Goal: Task Accomplishment & Management: Complete application form

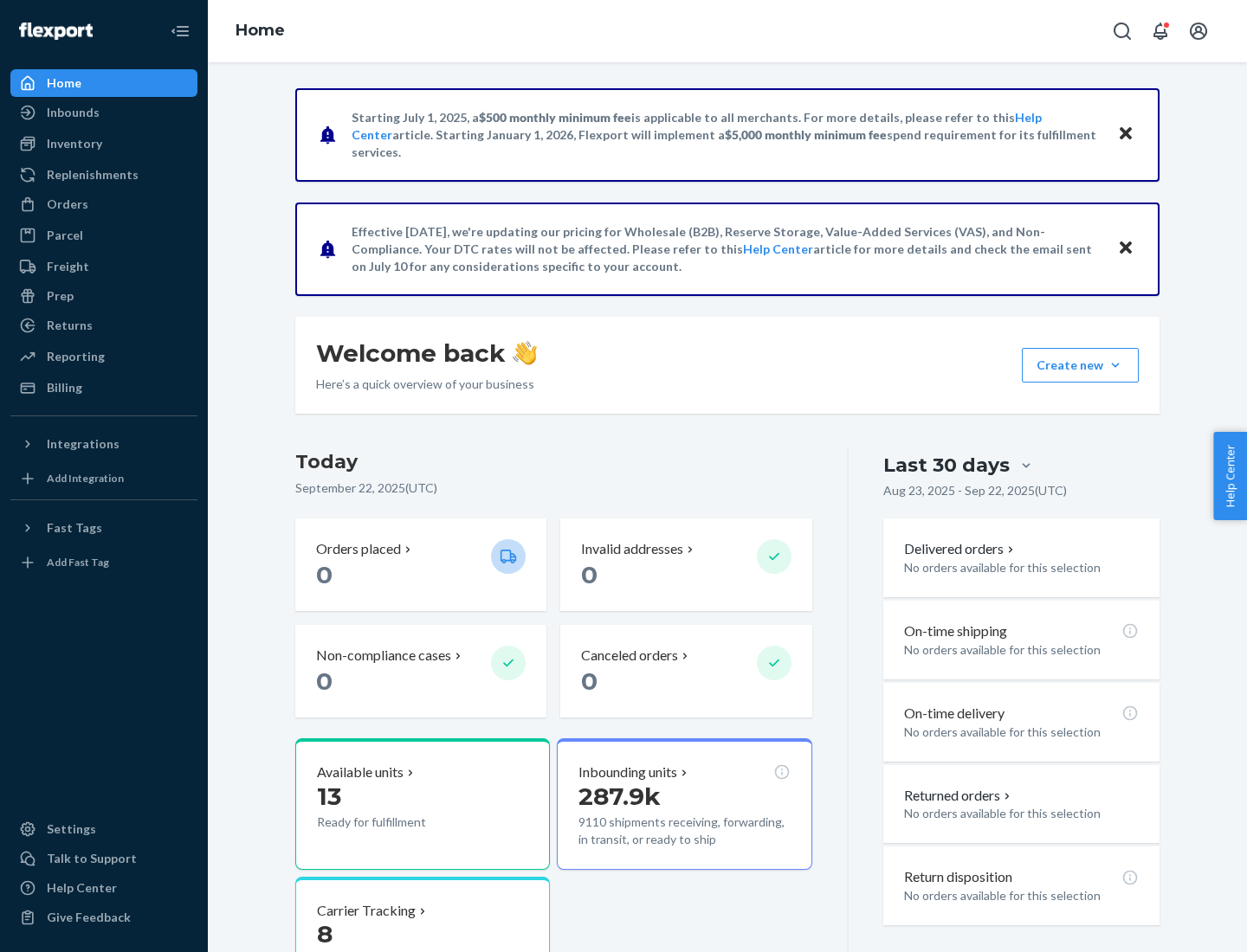
click at [1115, 365] on button "Create new Create new inbound Create new order Create new product" at bounding box center [1080, 365] width 117 height 34
click at [104, 113] on div "Inbounds" at bounding box center [104, 113] width 184 height 25
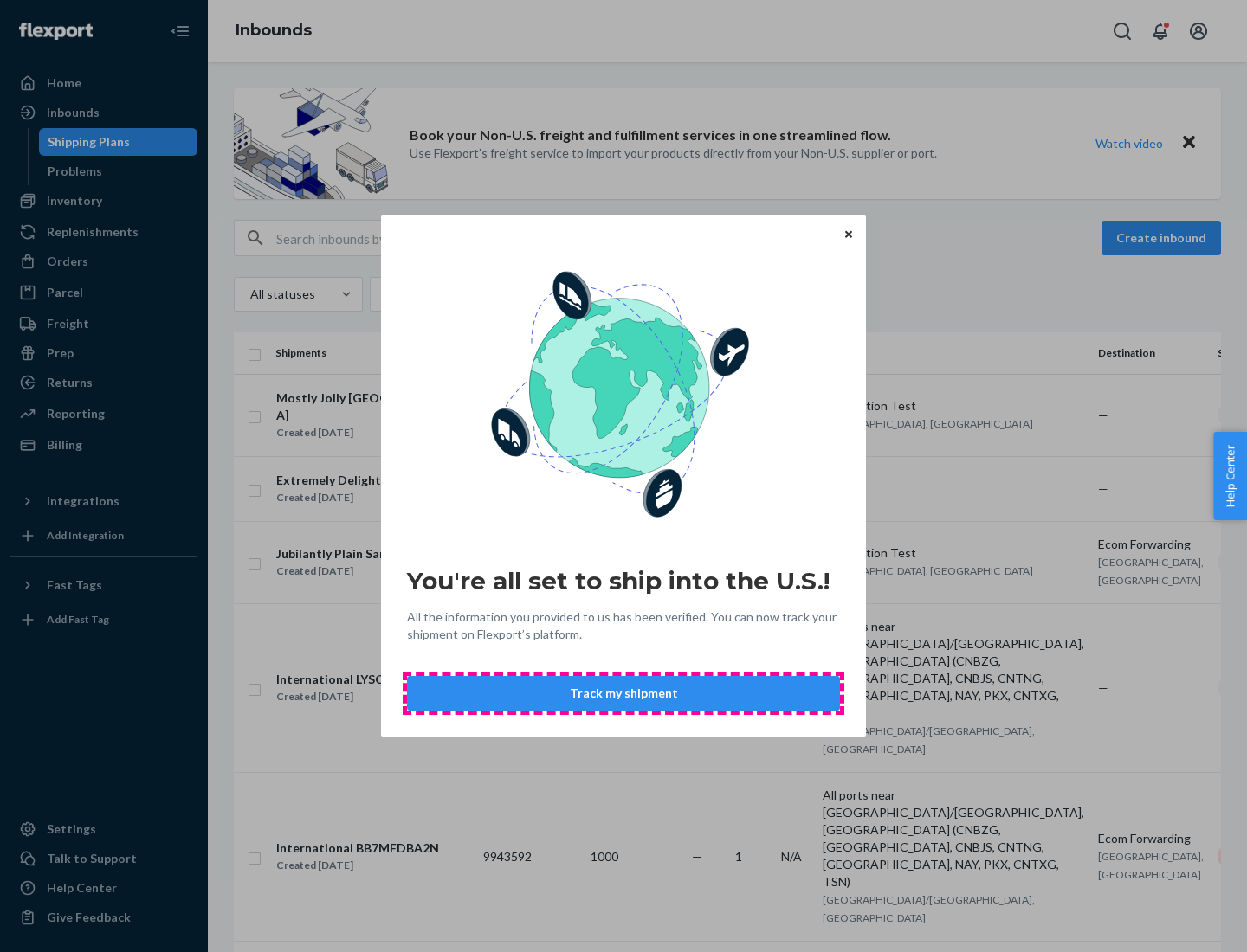
click at [623, 693] on button "Track my shipment" at bounding box center [623, 692] width 433 height 34
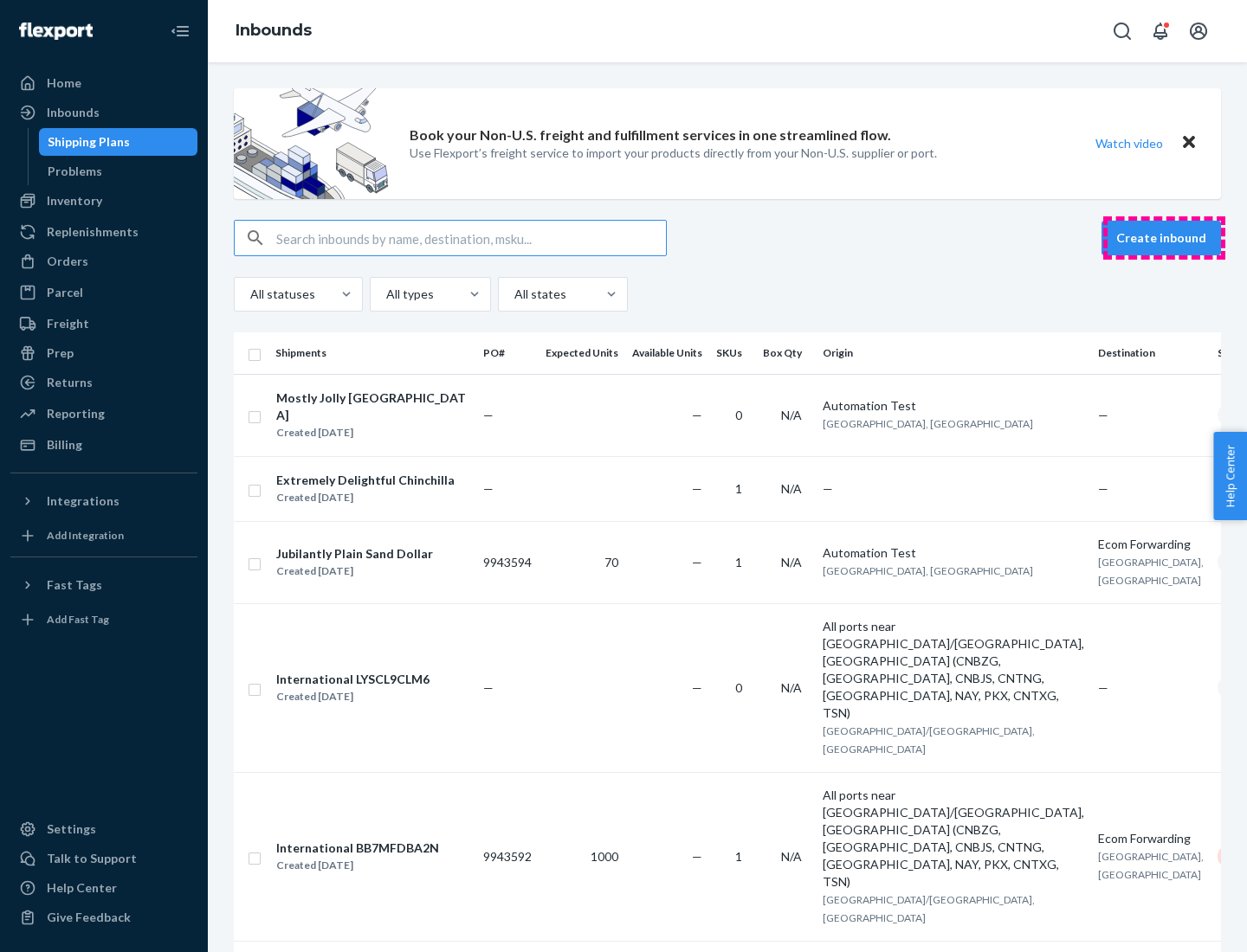
click at [1163, 238] on button "Create inbound" at bounding box center [1162, 238] width 120 height 34
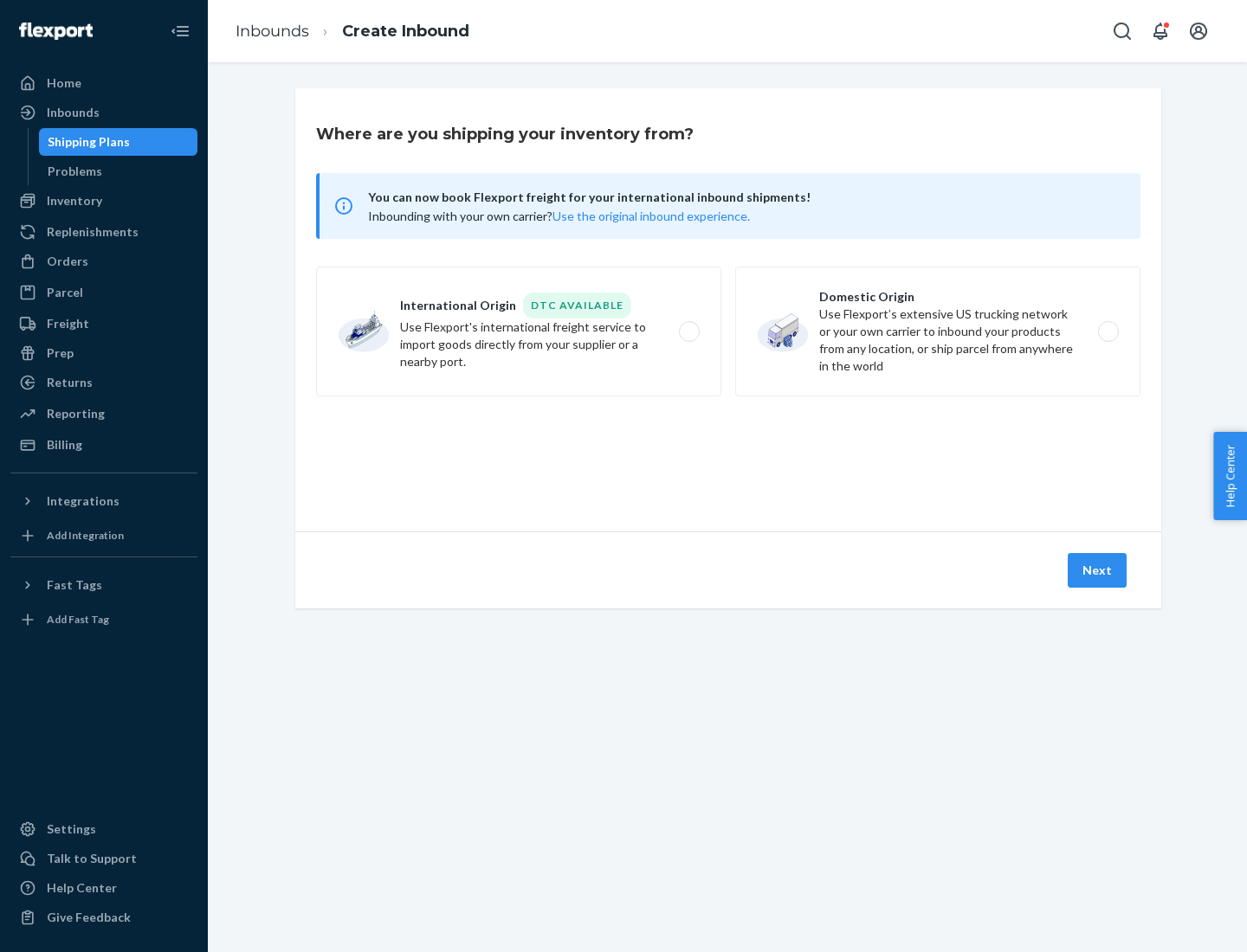
click at [518, 332] on label "International Origin DTC Available Use Flexport's international freight service…" at bounding box center [518, 332] width 406 height 130
click at [688, 332] on input "International Origin DTC Available Use Flexport's international freight service…" at bounding box center [693, 332] width 11 height 11
radio input "true"
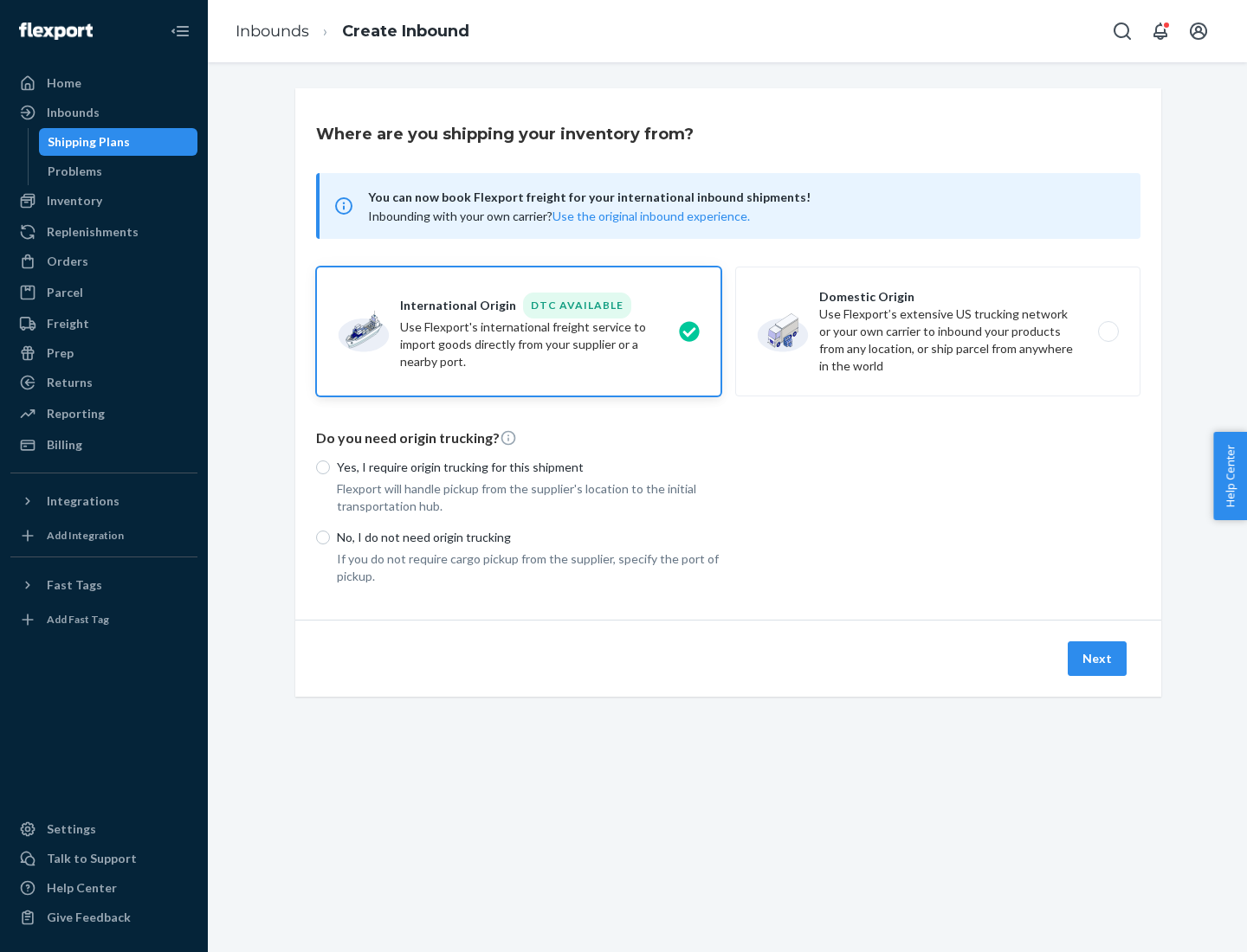
click at [529, 537] on p "No, I do not need origin trucking" at bounding box center [529, 538] width 385 height 18
click at [330, 537] on input "No, I do not need origin trucking" at bounding box center [323, 538] width 14 height 14
radio input "true"
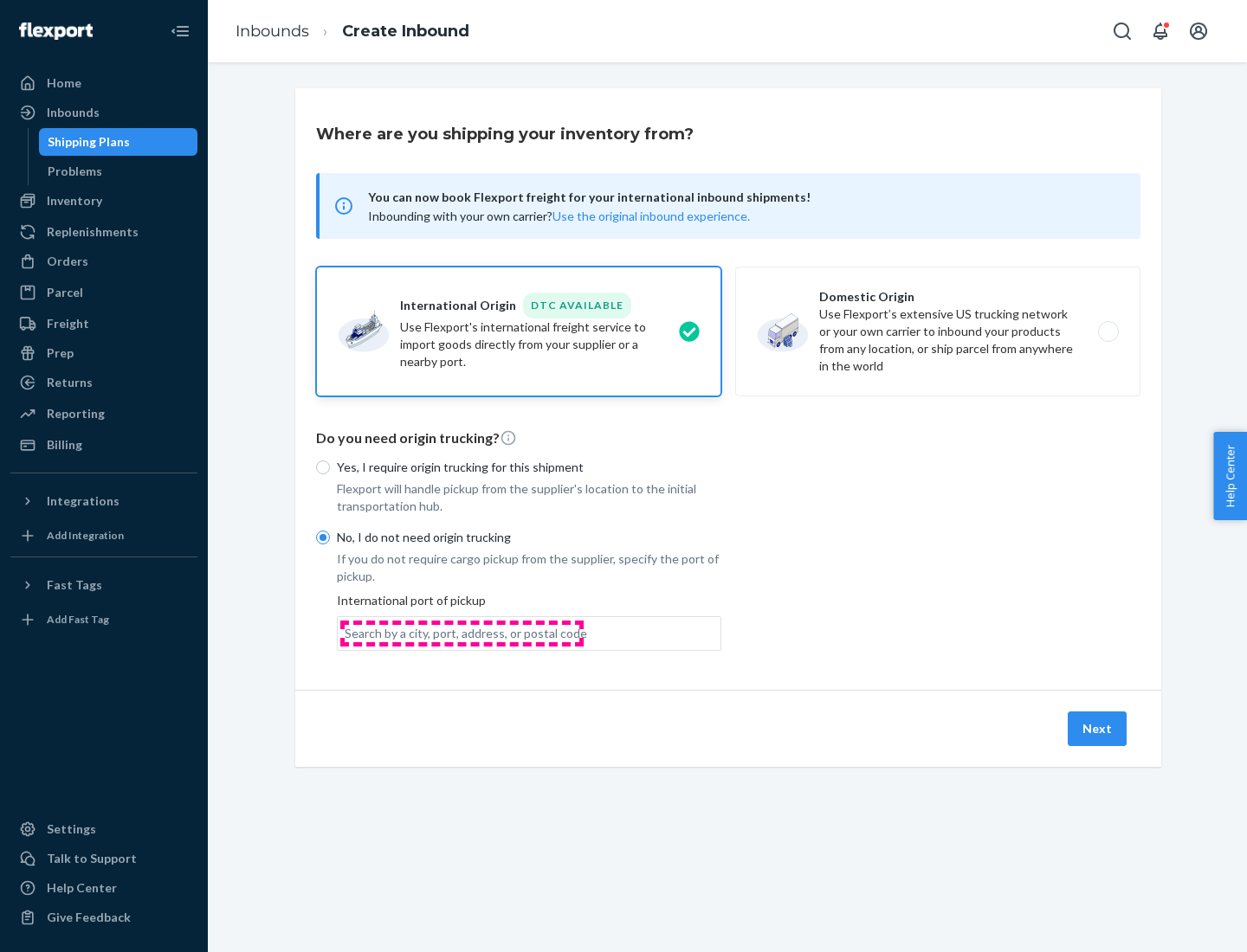
click at [461, 633] on div "Search by a city, port, address, or postal code" at bounding box center [466, 633] width 243 height 18
click at [347, 633] on input "Search by a city, port, address, or postal code" at bounding box center [346, 633] width 2 height 18
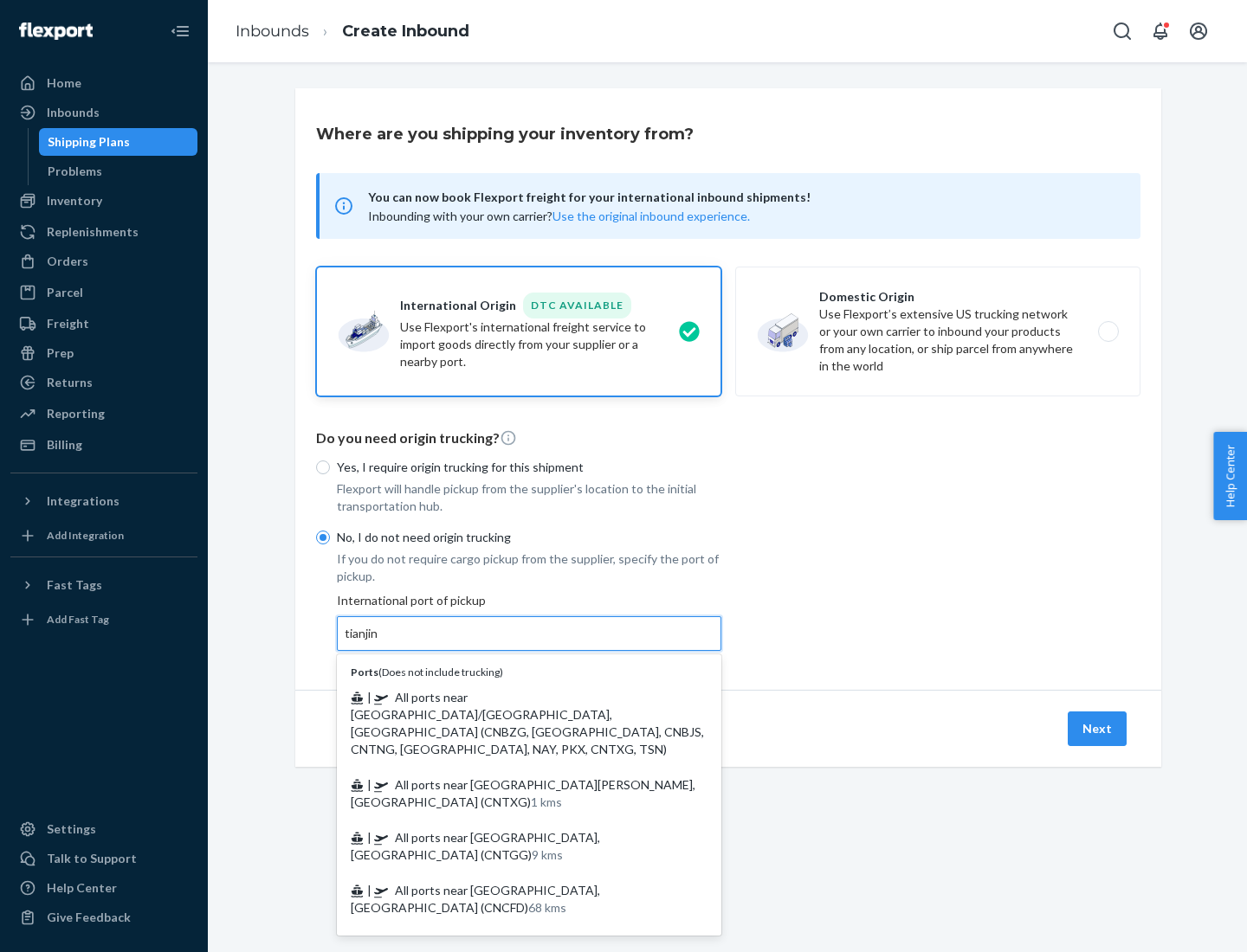
click at [512, 697] on span "| All ports near [GEOGRAPHIC_DATA]/[GEOGRAPHIC_DATA], [GEOGRAPHIC_DATA] (CNBZG,…" at bounding box center [527, 723] width 353 height 67
click at [380, 642] on input "tianjin" at bounding box center [363, 633] width 35 height 18
type input "All ports near [GEOGRAPHIC_DATA]/[GEOGRAPHIC_DATA], [GEOGRAPHIC_DATA] (CNBZG, […"
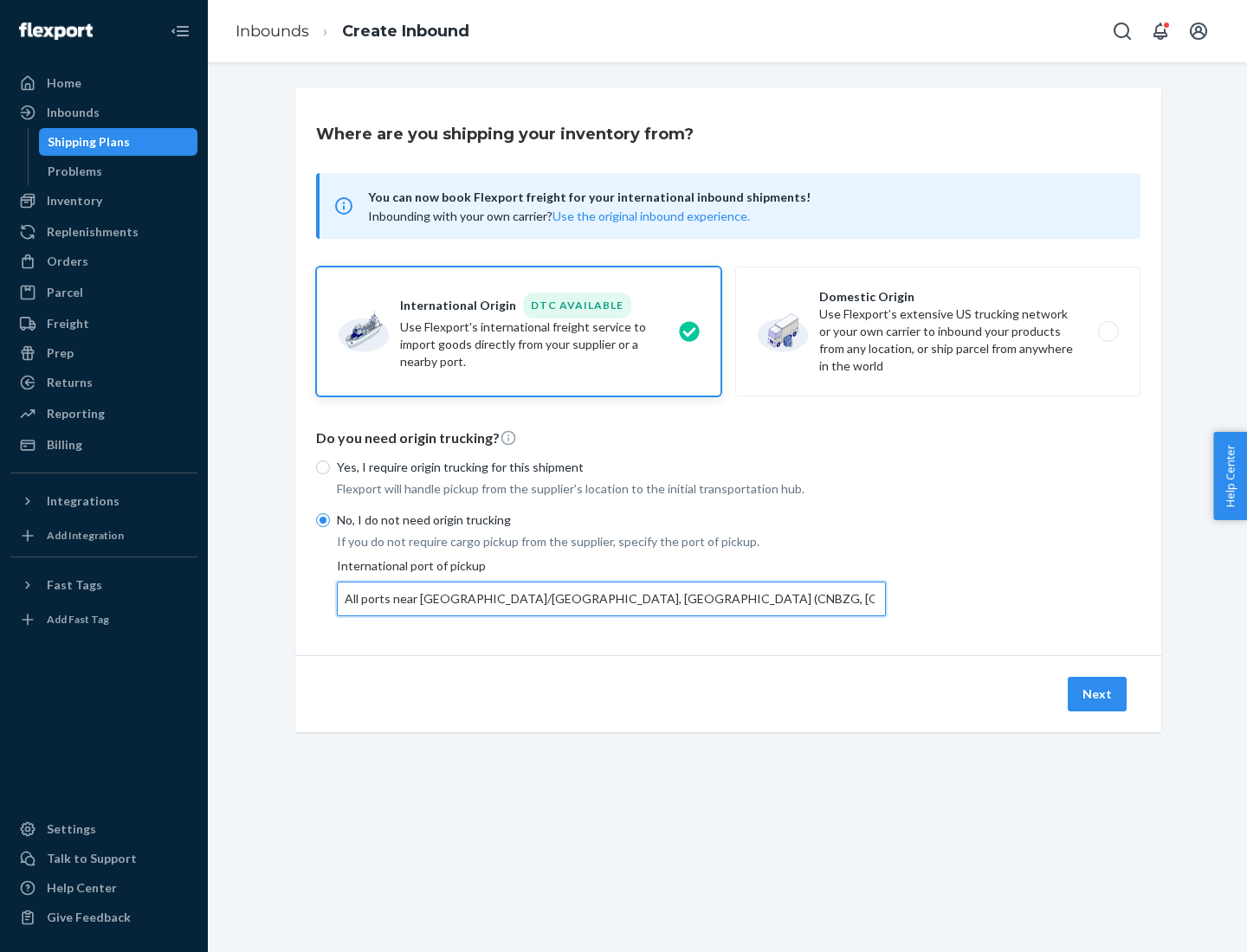
click at [1098, 693] on button "Next" at bounding box center [1097, 693] width 59 height 34
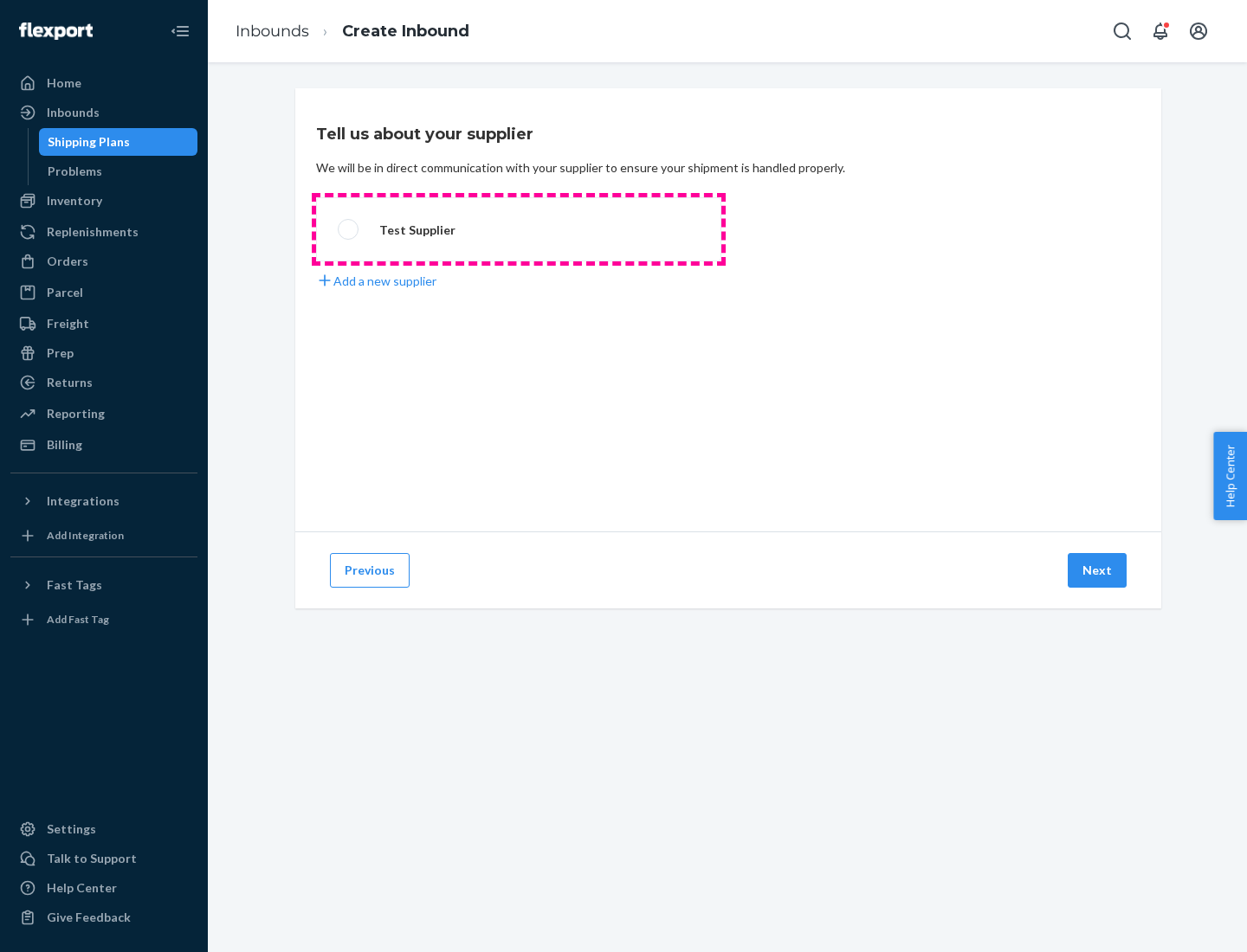
click at [518, 230] on label "Test Supplier" at bounding box center [518, 229] width 406 height 64
click at [349, 230] on input "Test Supplier" at bounding box center [343, 230] width 11 height 11
radio input "true"
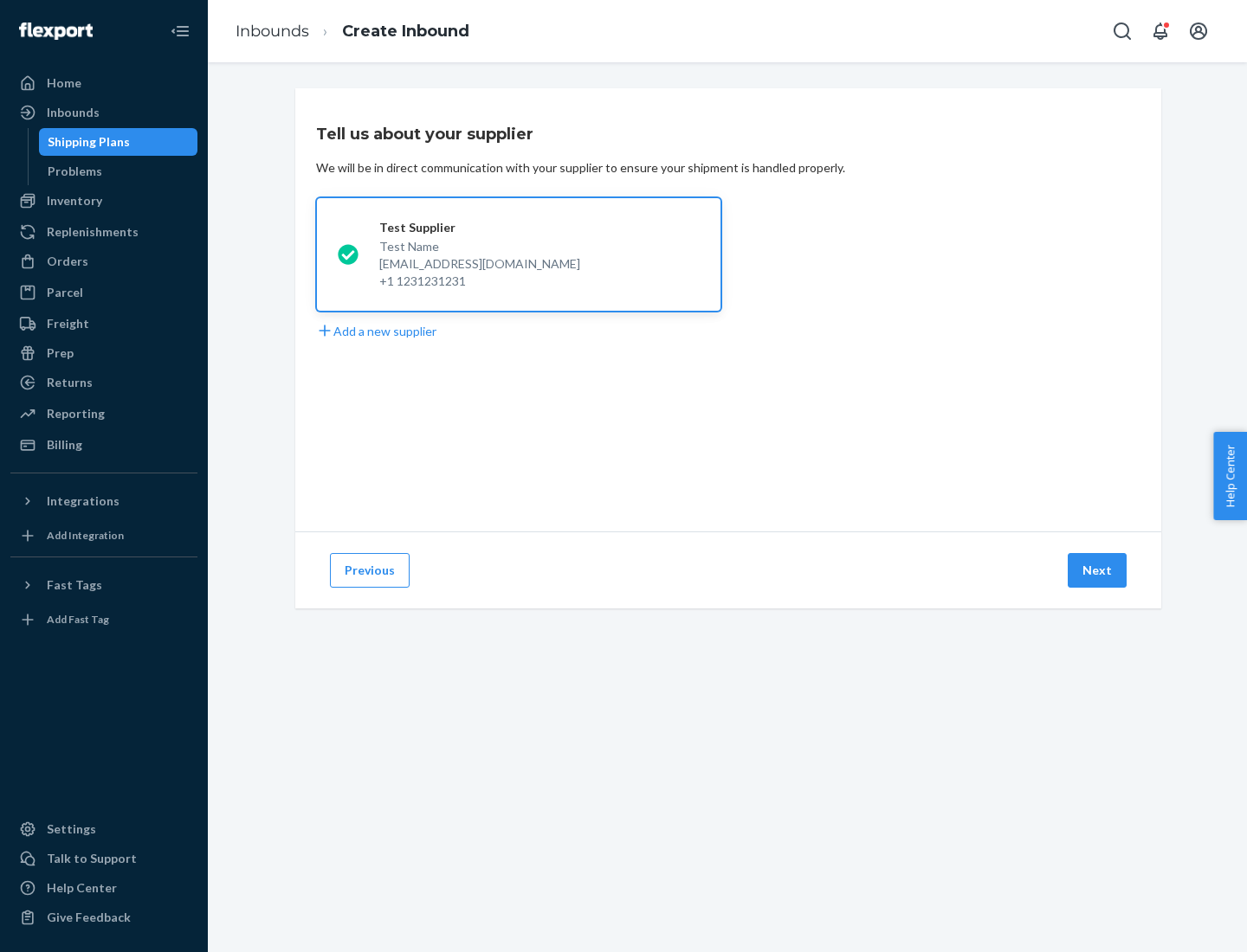
click at [1098, 570] on button "Next" at bounding box center [1097, 570] width 59 height 34
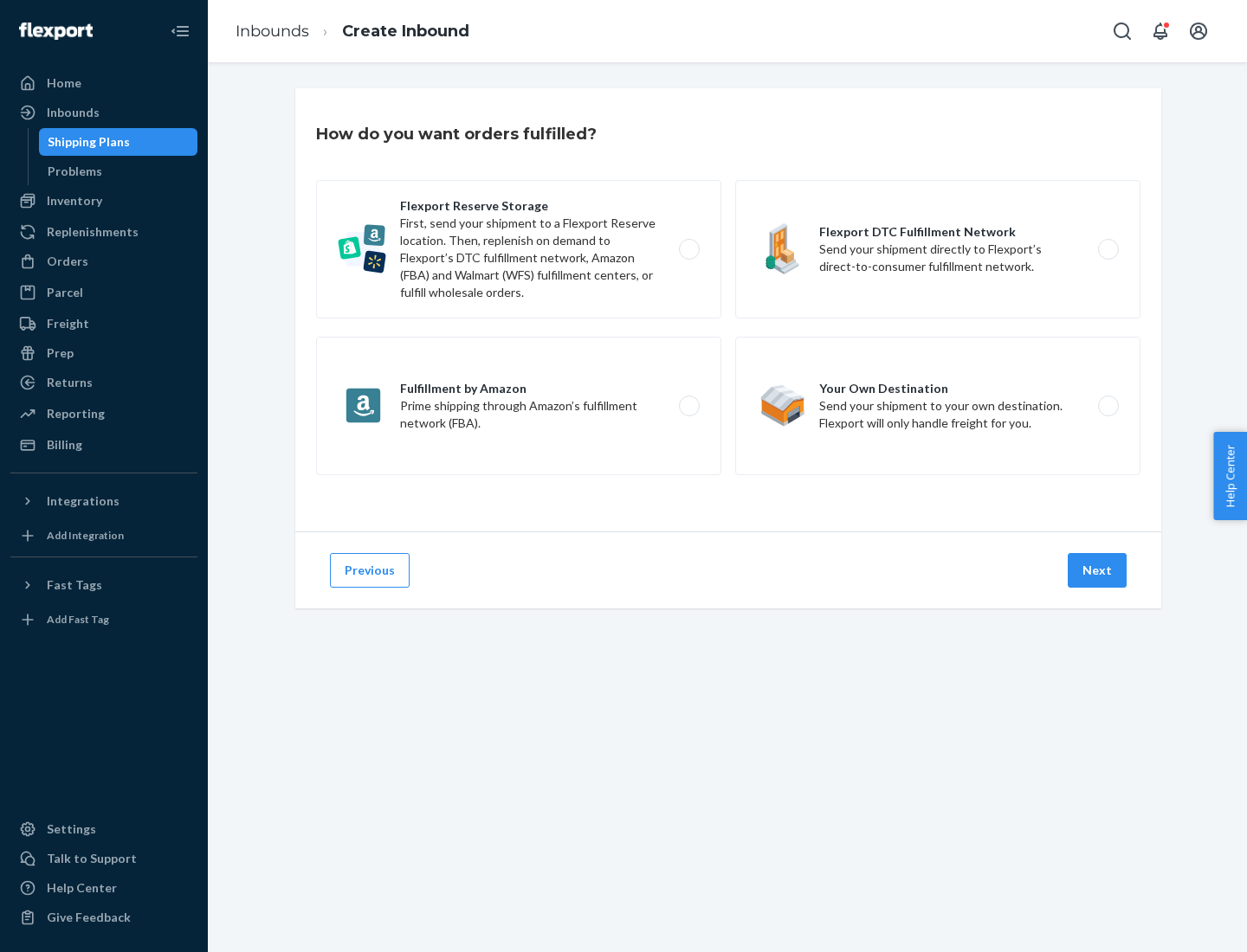
click at [518, 249] on label "Flexport Reserve Storage First, send your shipment to a Flexport Reserve locati…" at bounding box center [518, 249] width 406 height 138
click at [688, 249] on input "Flexport Reserve Storage First, send your shipment to a Flexport Reserve locati…" at bounding box center [693, 249] width 11 height 11
radio input "true"
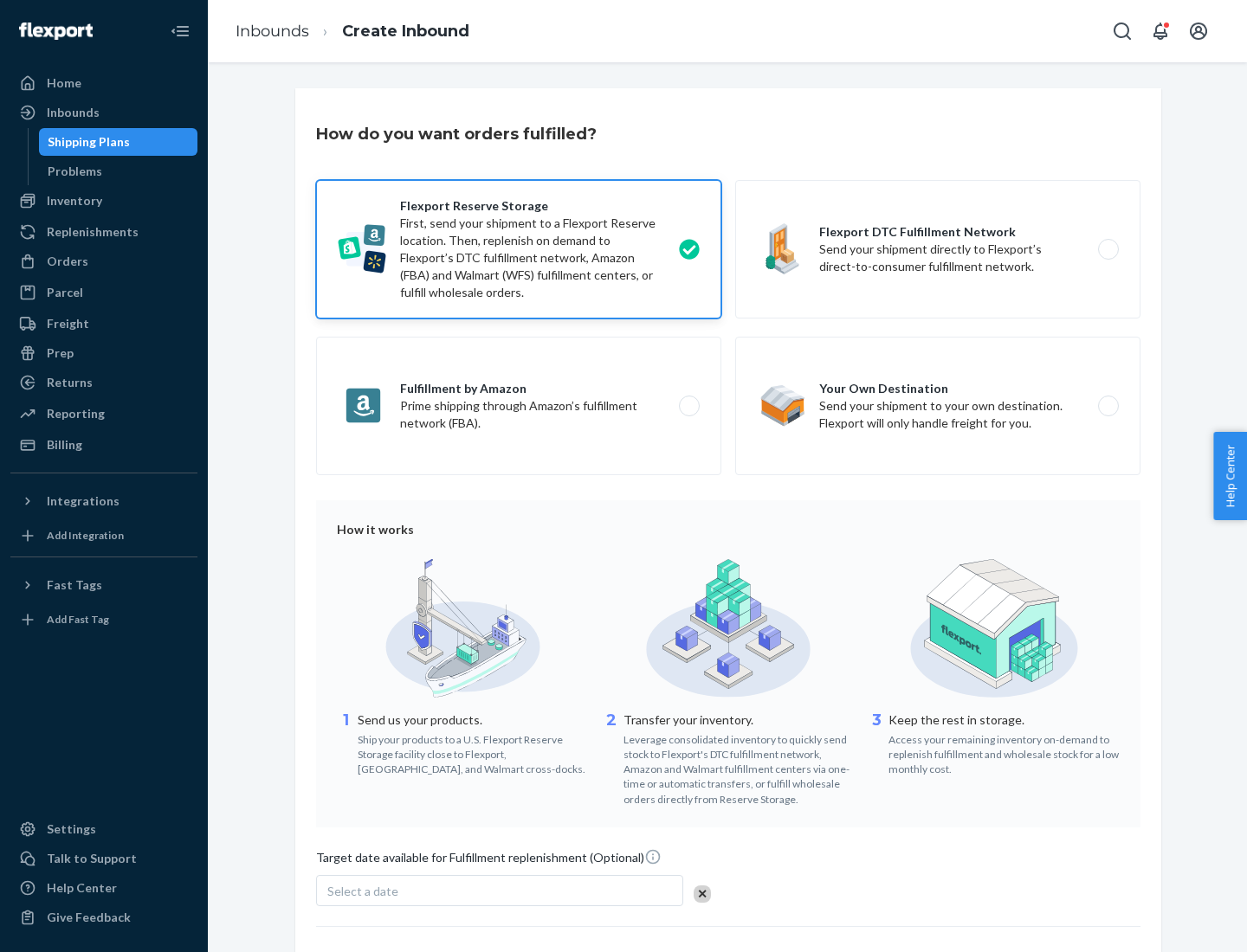
scroll to position [142, 0]
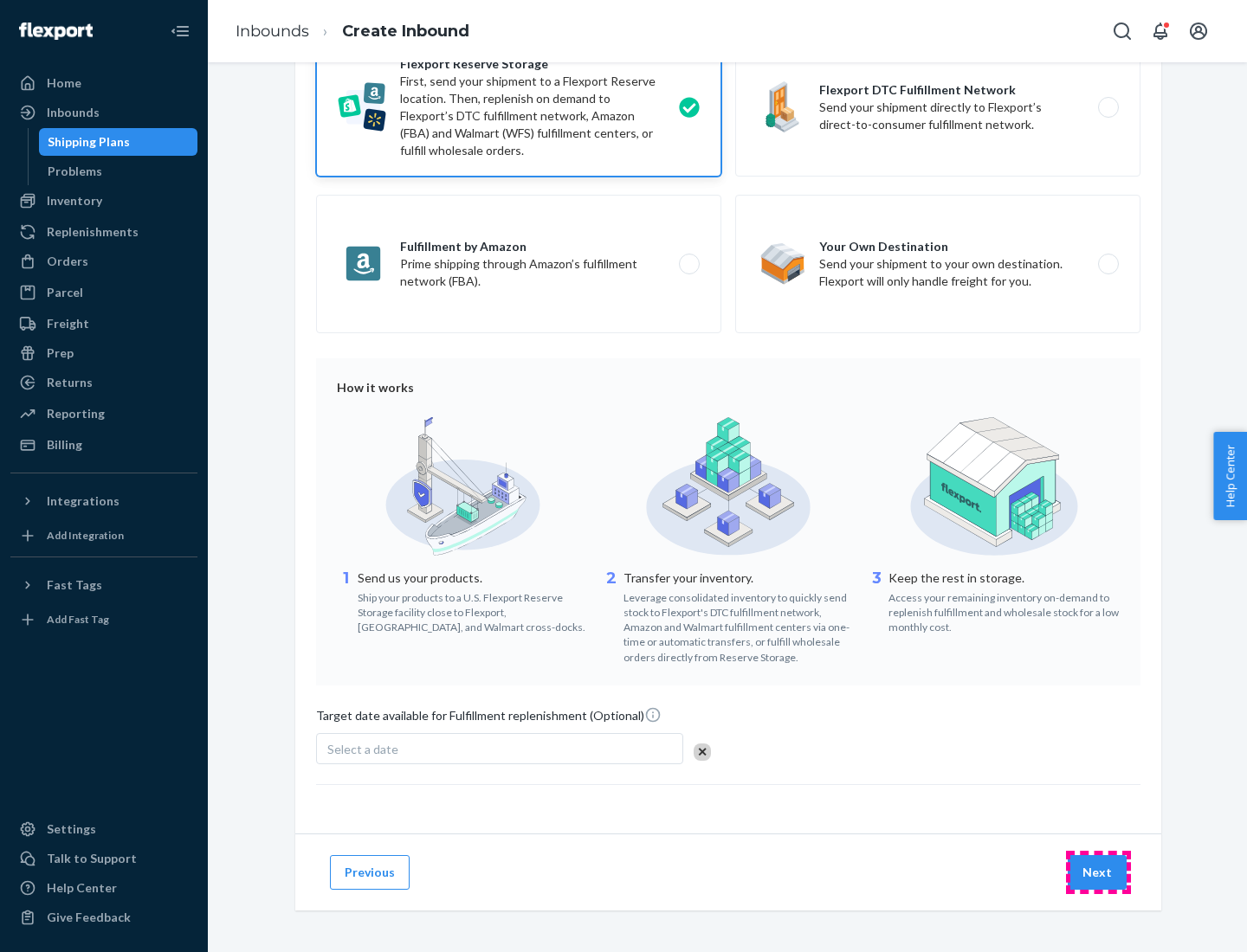
click at [1098, 872] on button "Next" at bounding box center [1097, 872] width 59 height 34
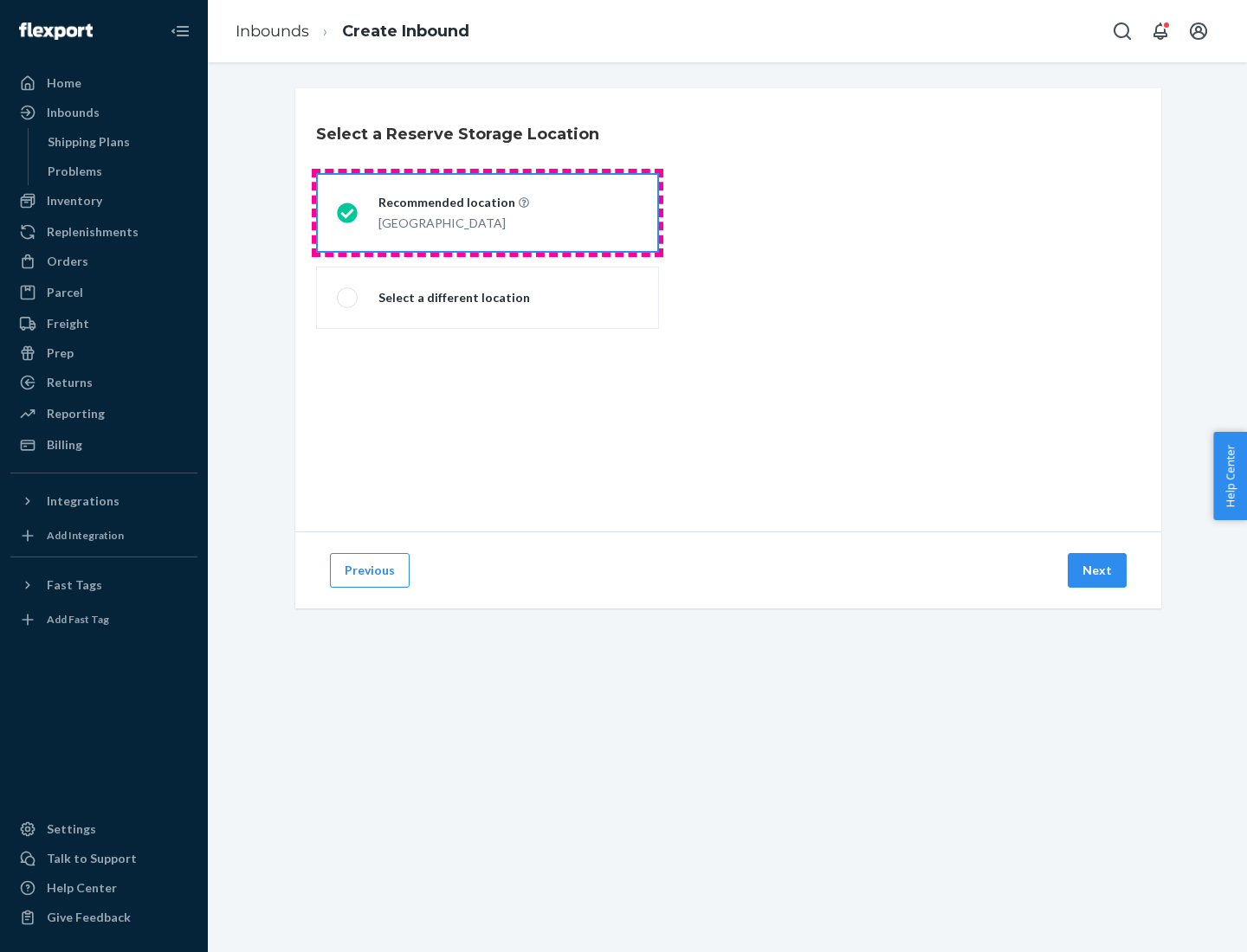
click at [488, 213] on div "[GEOGRAPHIC_DATA]" at bounding box center [453, 222] width 150 height 21
click at [348, 213] on input "Recommended location [GEOGRAPHIC_DATA]" at bounding box center [342, 213] width 11 height 11
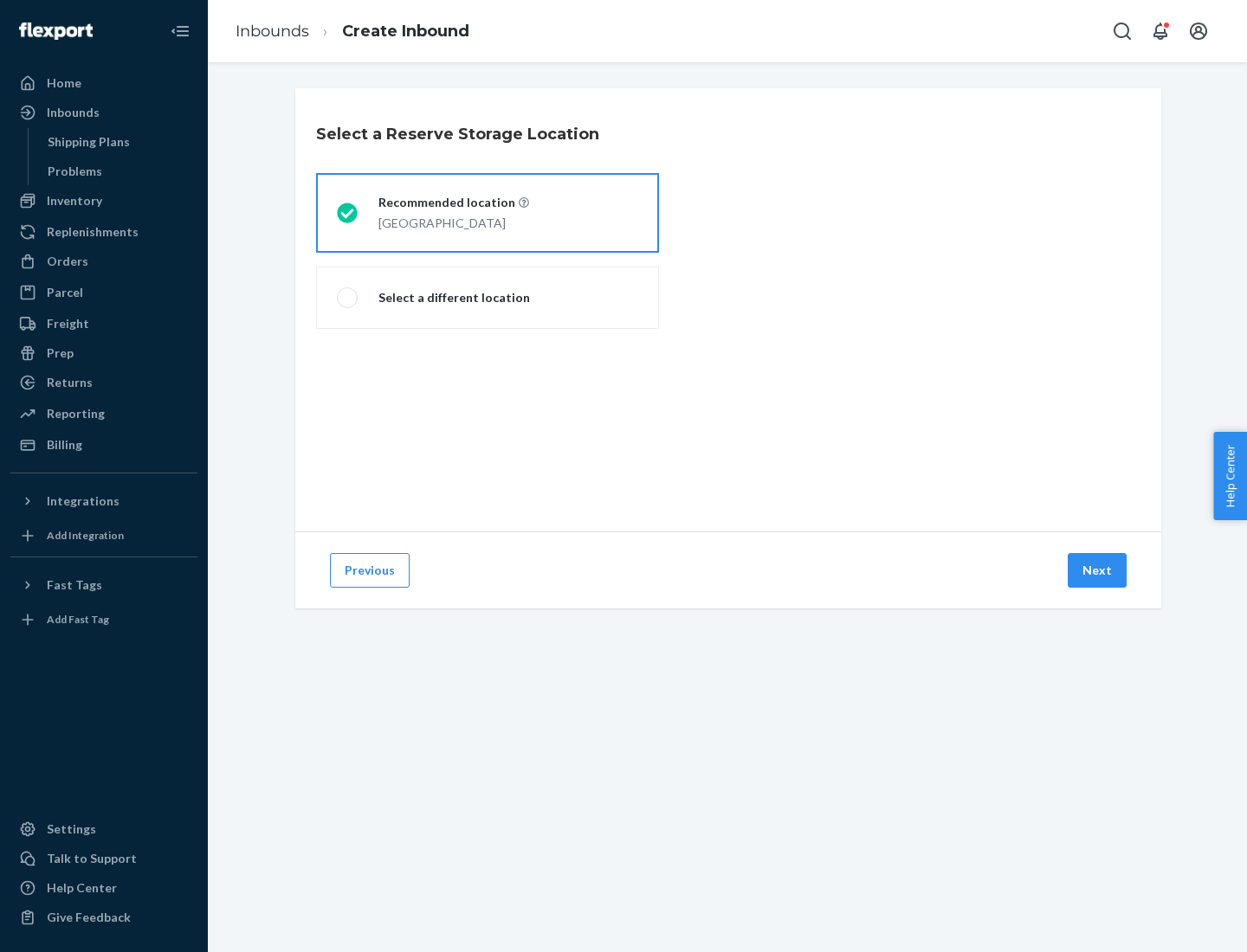
click at [1098, 570] on button "Next" at bounding box center [1097, 570] width 59 height 34
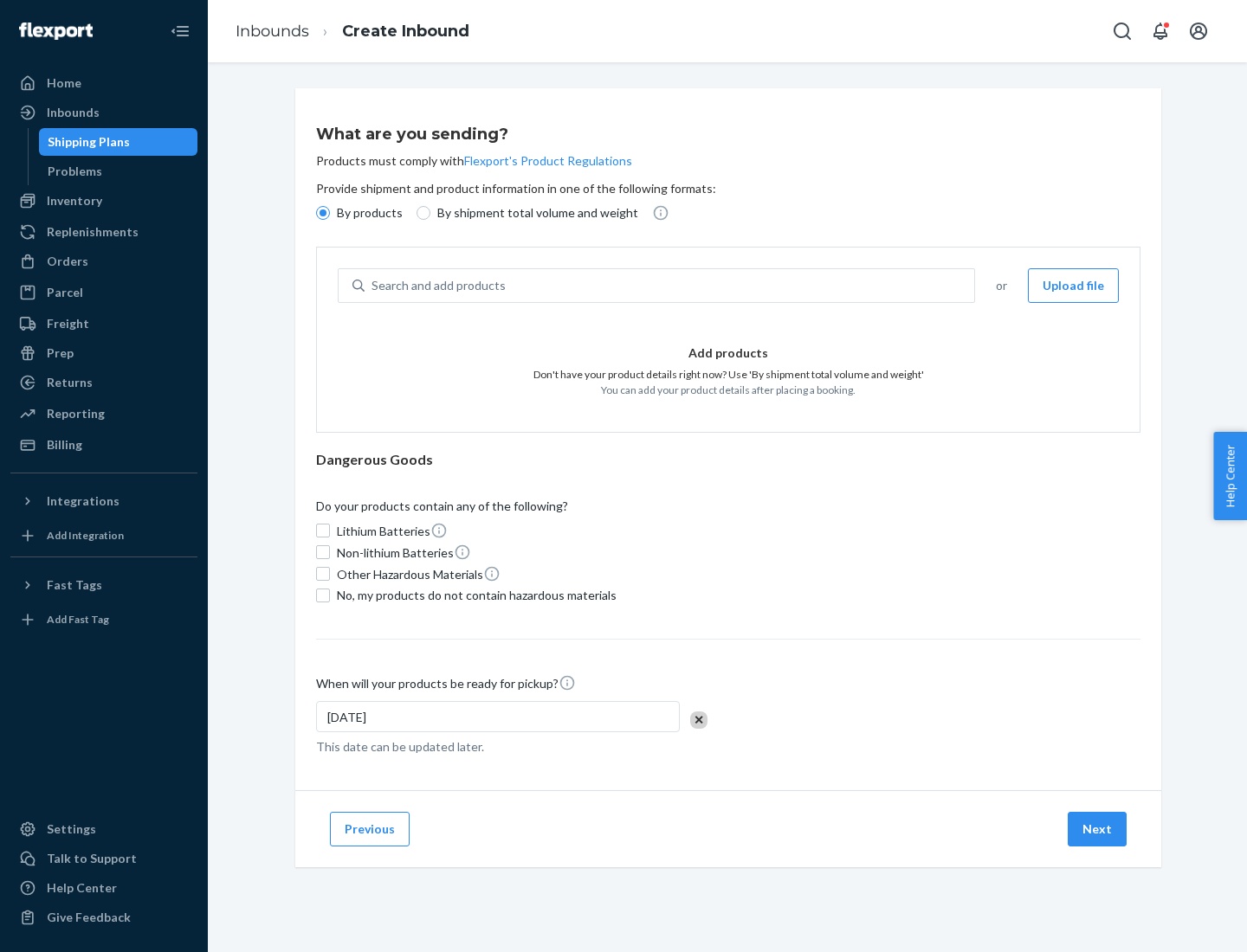
click at [671, 286] on div "Search and add products" at bounding box center [669, 285] width 610 height 31
click at [373, 286] on input "Search and add products" at bounding box center [372, 286] width 2 height 18
click at [421, 213] on input "By shipment total volume and weight" at bounding box center [423, 213] width 14 height 14
radio input "true"
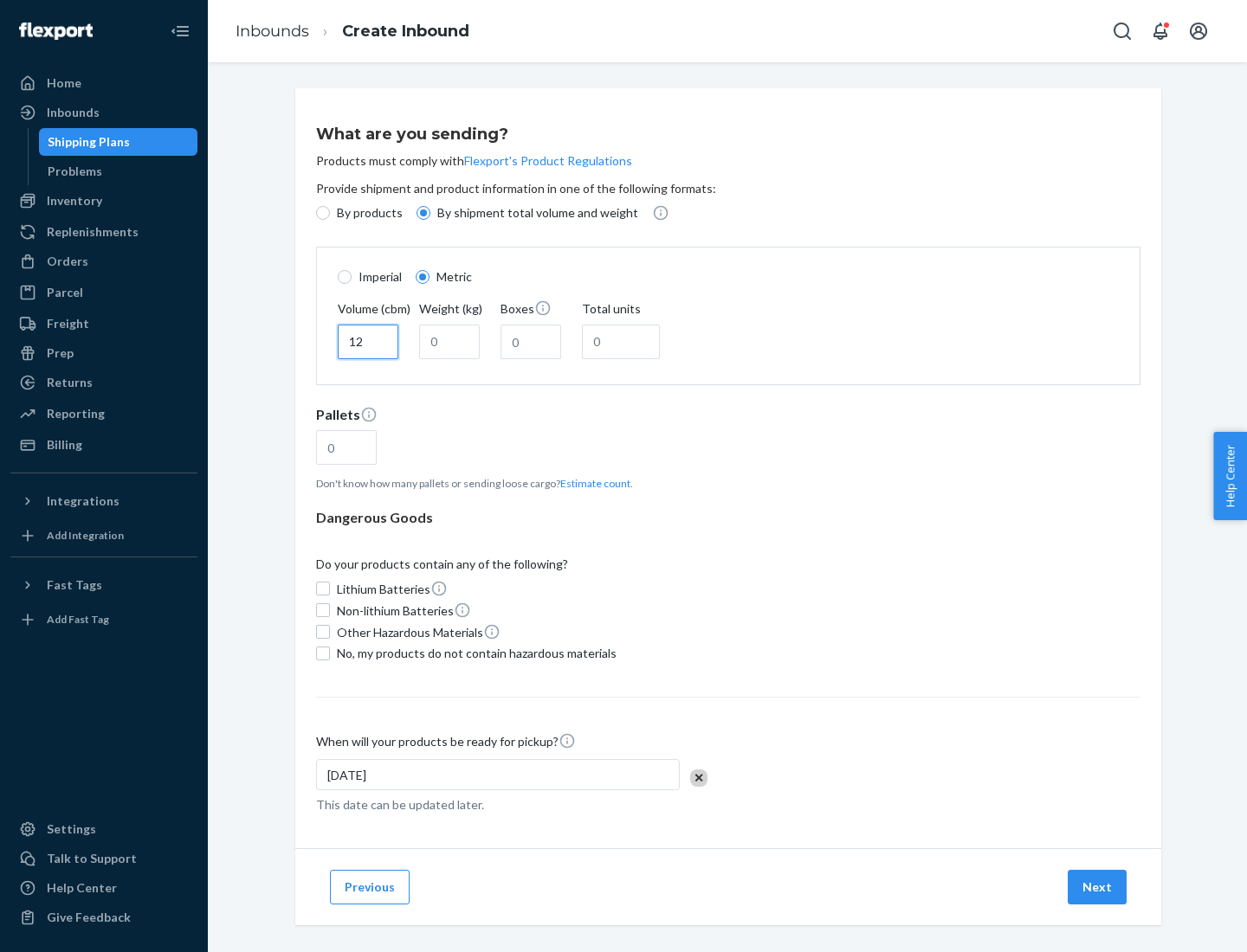
type input "12"
type input "22"
type input "222"
type input "121"
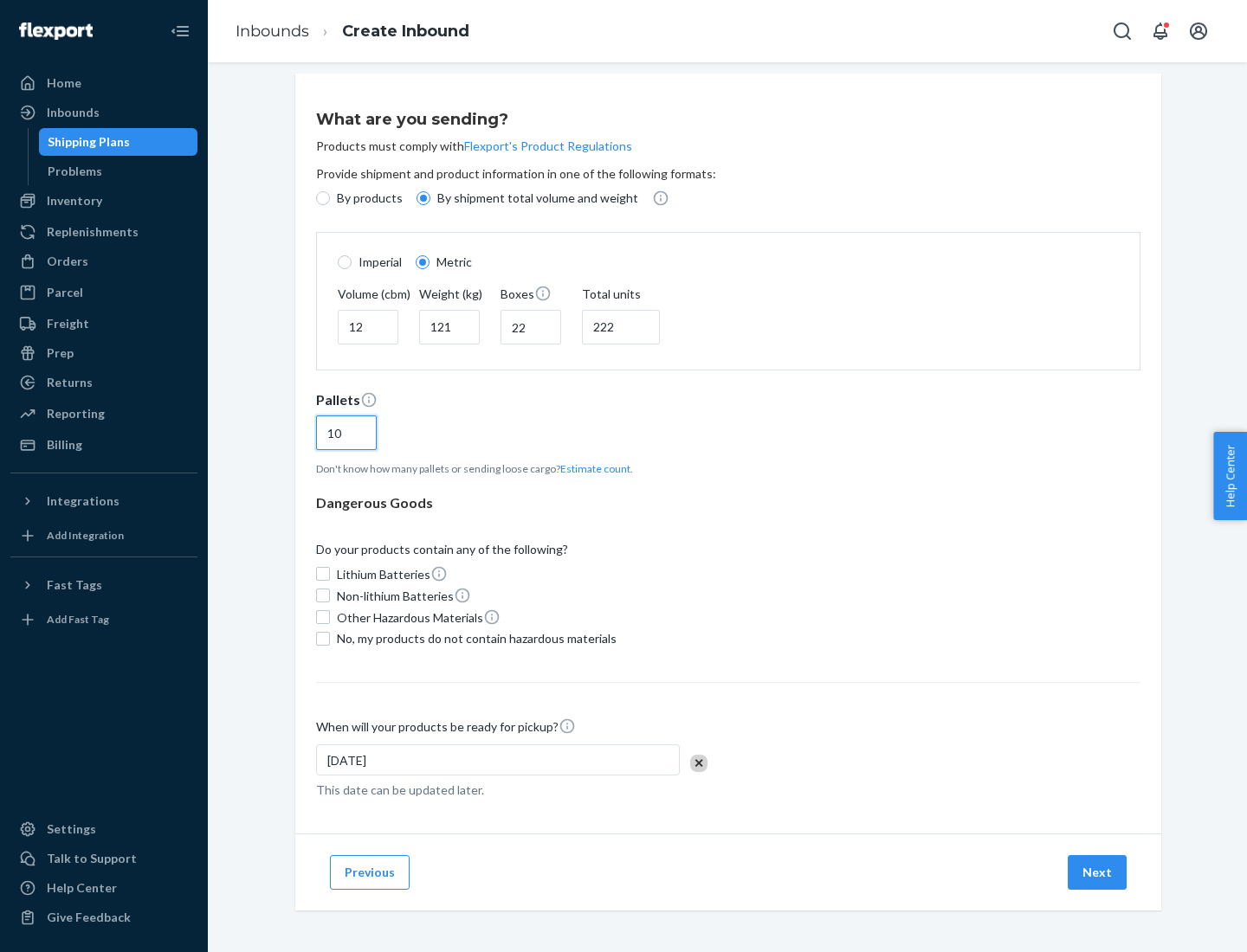
type input "10"
click at [473, 638] on span "No, my products do not contain hazardous materials" at bounding box center [477, 639] width 280 height 18
click at [330, 638] on input "No, my products do not contain hazardous materials" at bounding box center [323, 639] width 14 height 14
checkbox input "true"
click at [1098, 872] on button "Next" at bounding box center [1097, 872] width 59 height 34
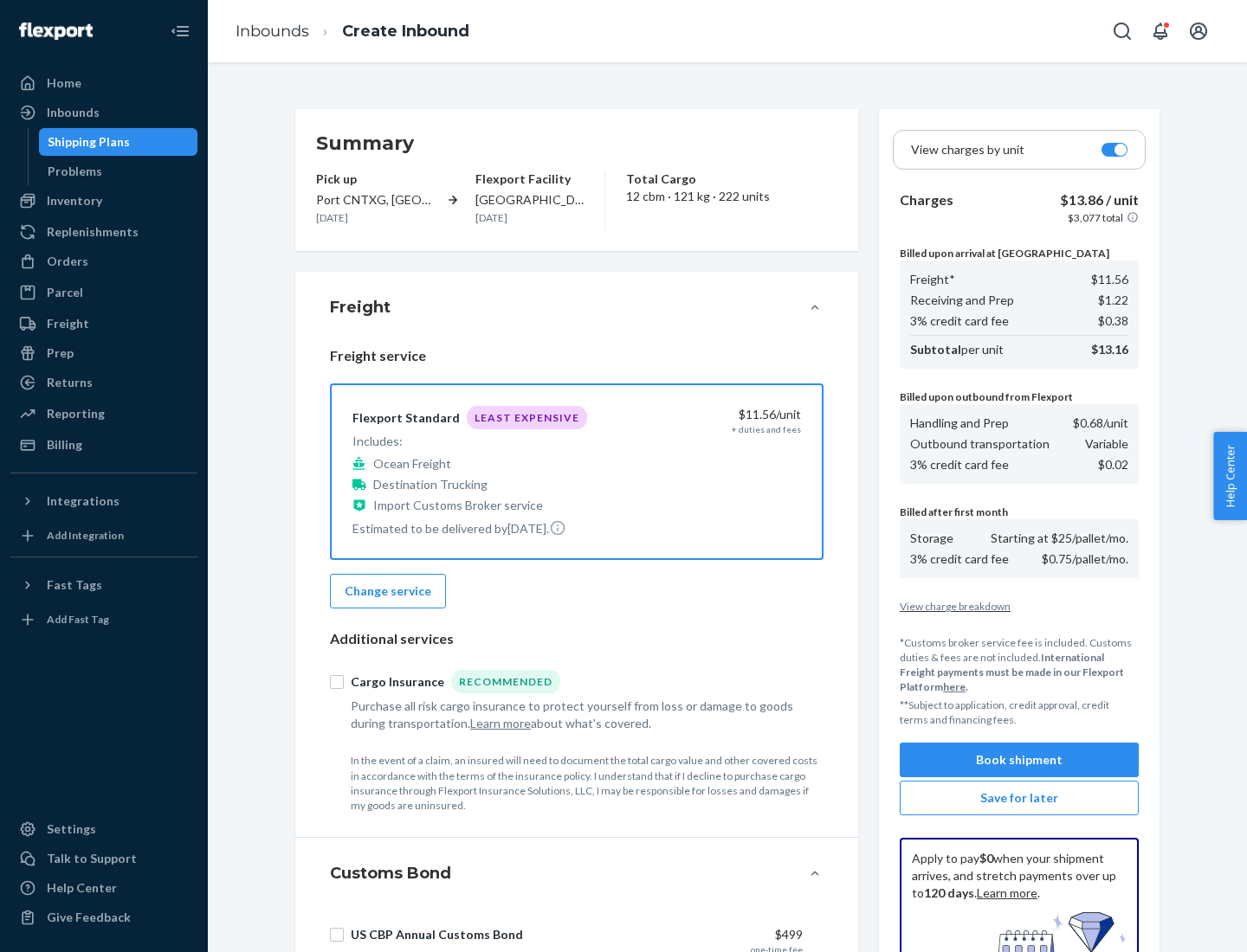
scroll to position [253, 0]
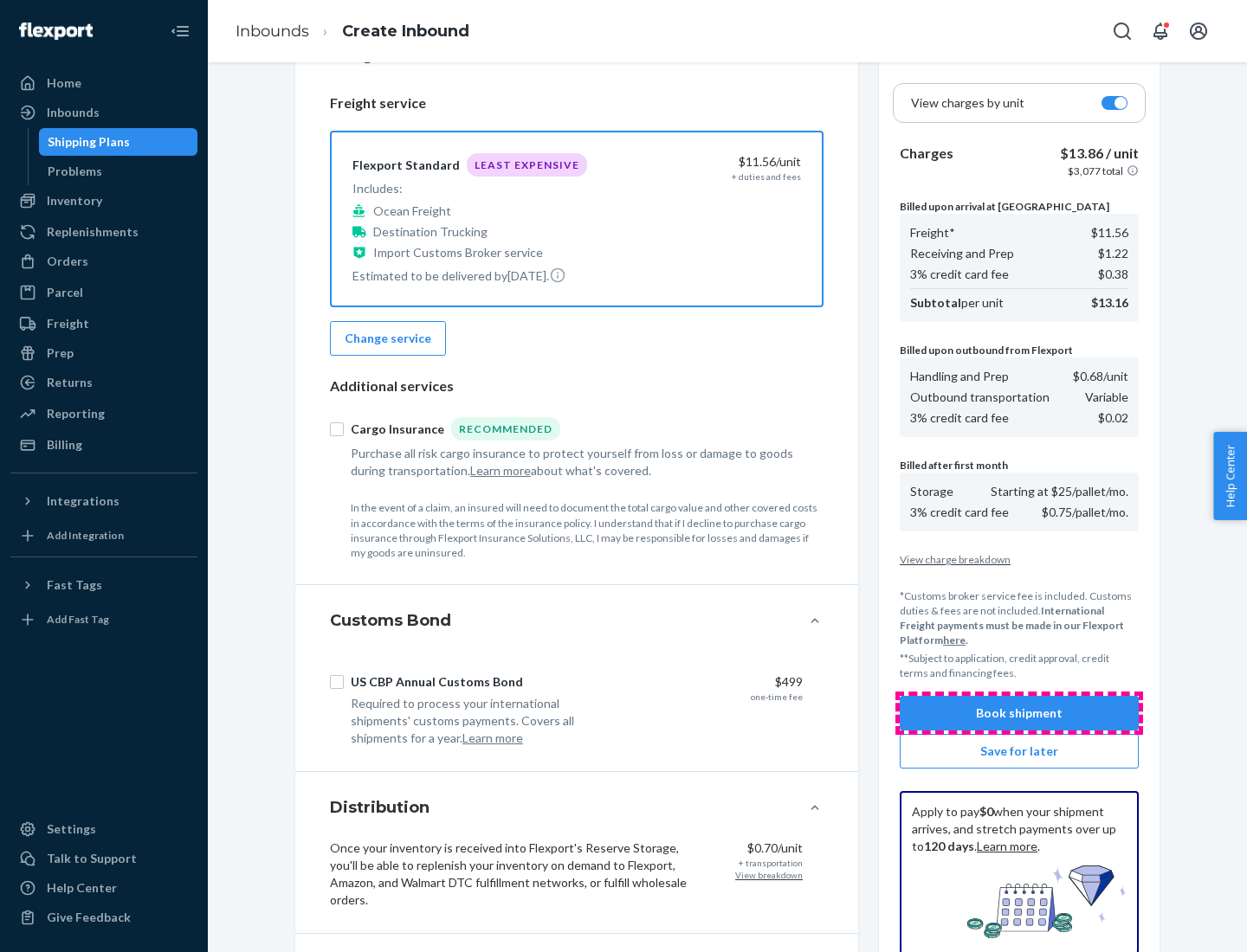
click at [1019, 714] on button "Book shipment" at bounding box center [1019, 713] width 239 height 34
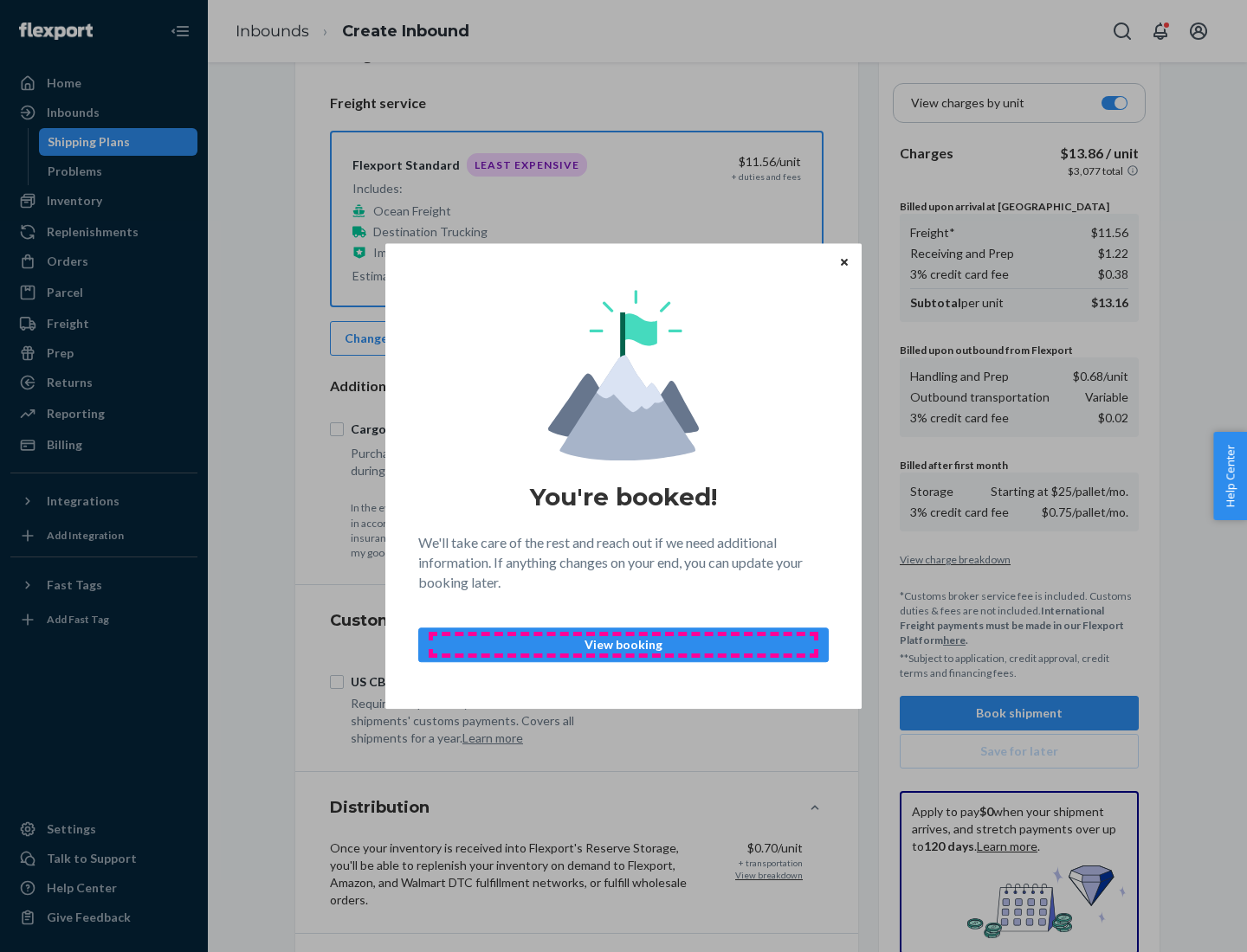
click at [623, 644] on p "View booking" at bounding box center [623, 645] width 381 height 18
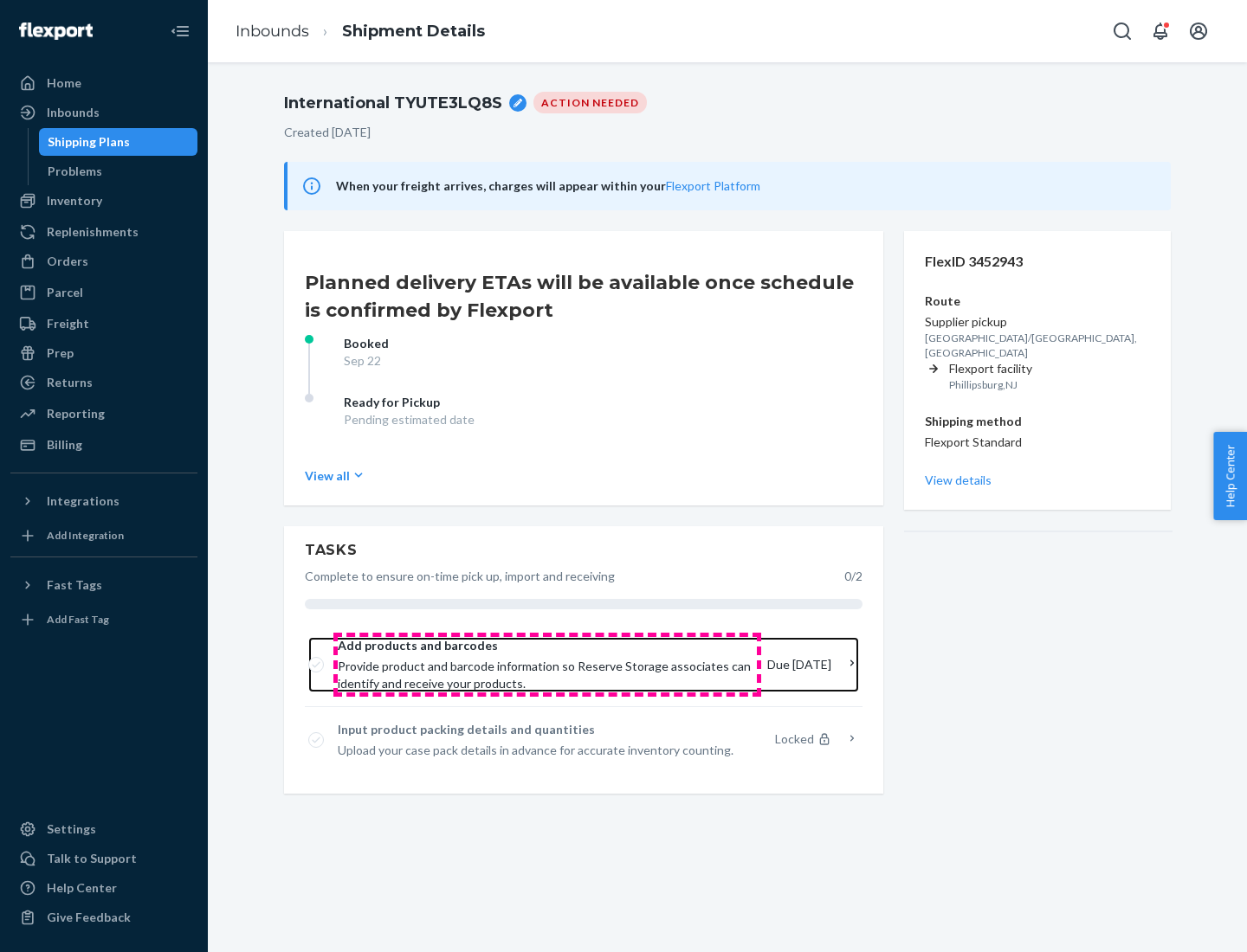
click at [547, 665] on span "Provide product and barcode information so Reserve Storage associates can ident…" at bounding box center [546, 675] width 415 height 34
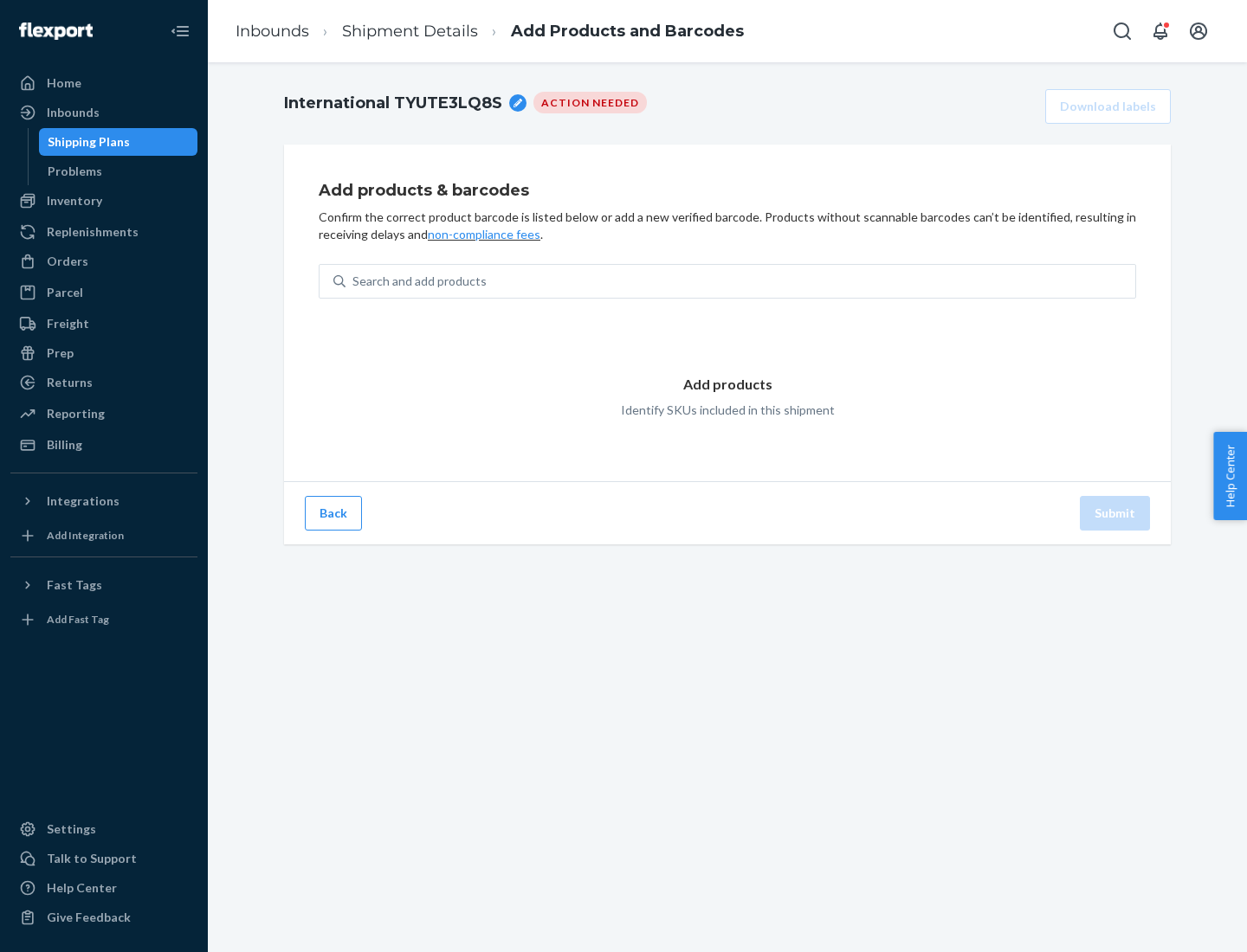
click at [740, 282] on div "Search and add products" at bounding box center [740, 281] width 789 height 31
click at [354, 282] on input "Search and add products" at bounding box center [353, 282] width 2 height 18
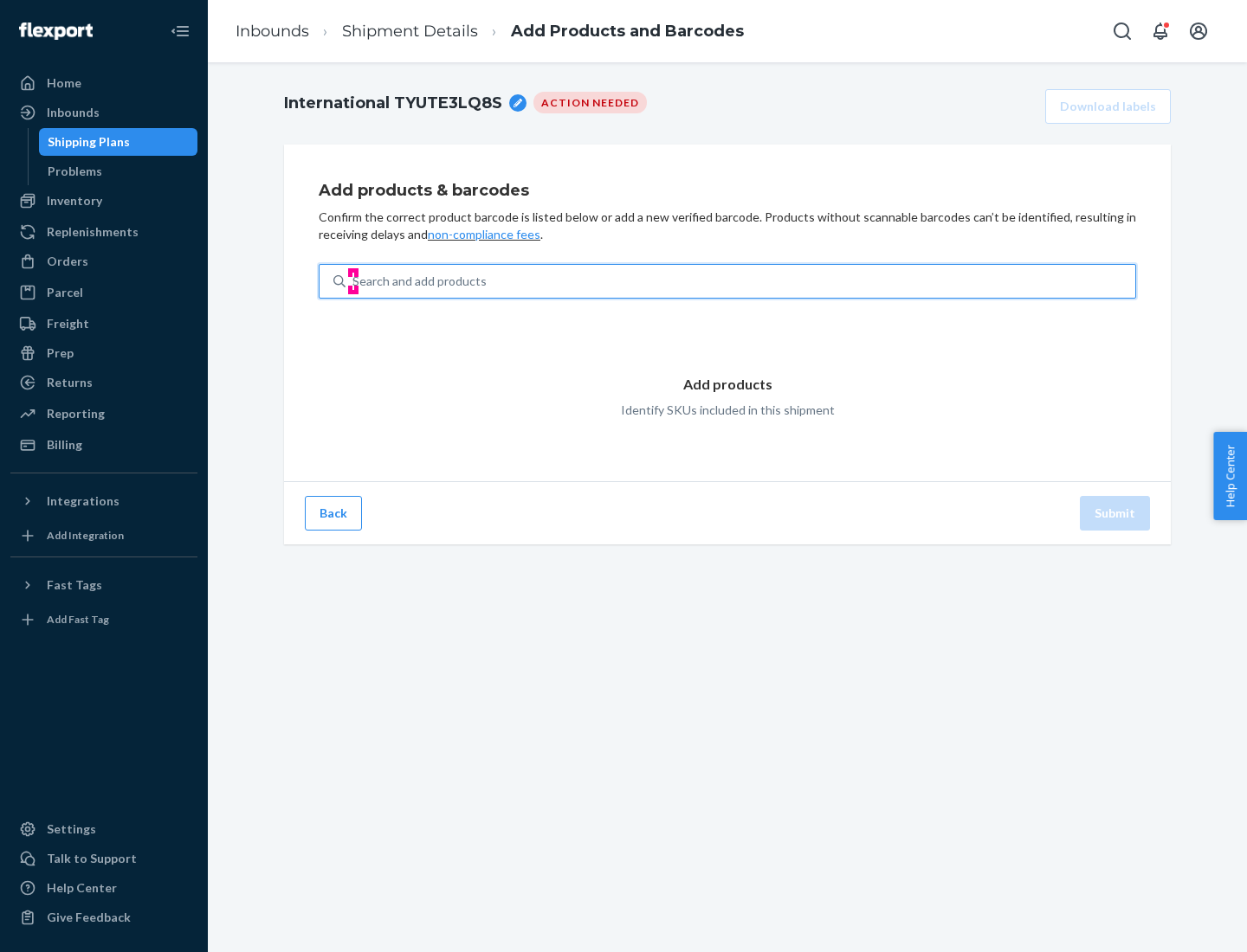
type input "test"
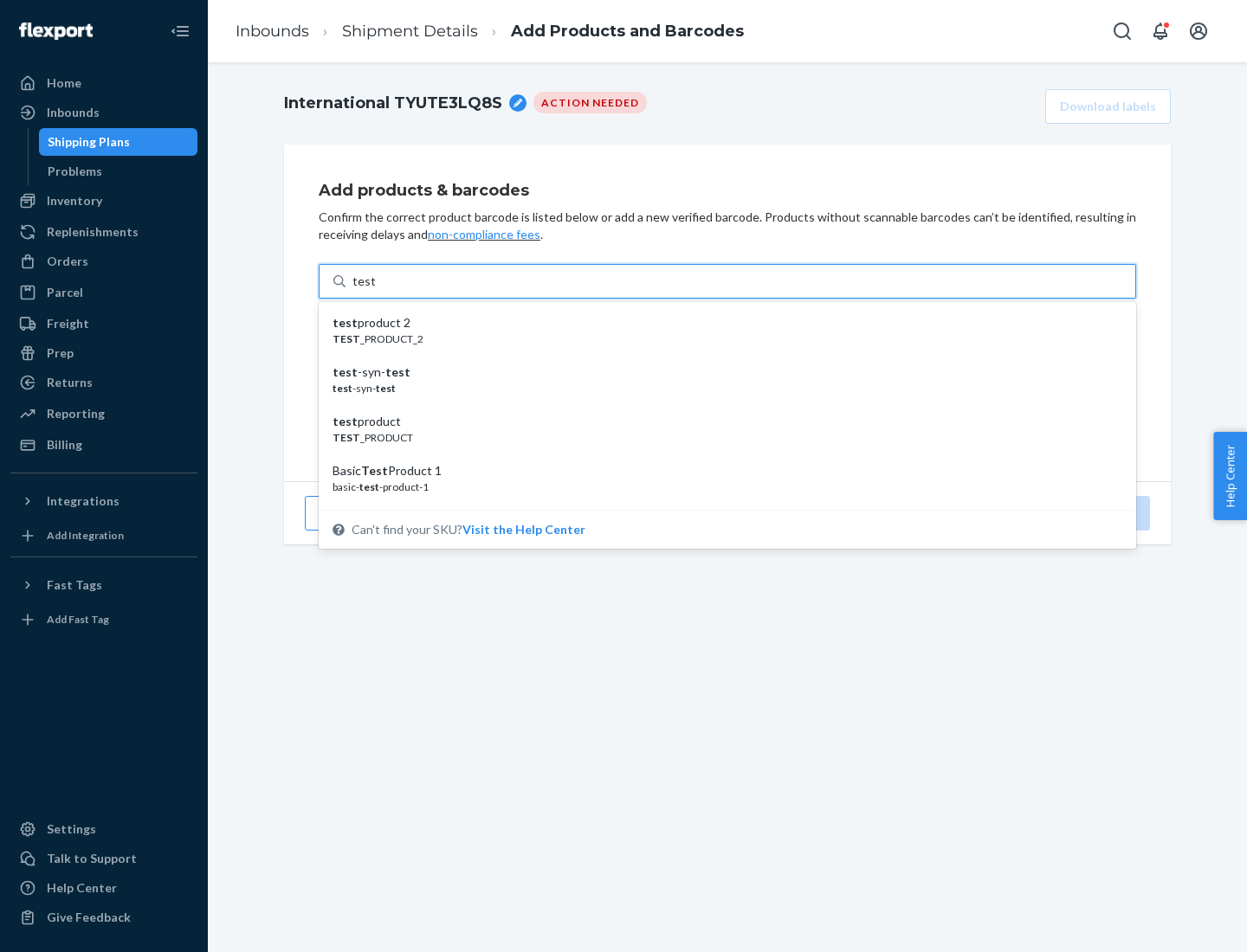
scroll to position [65, 0]
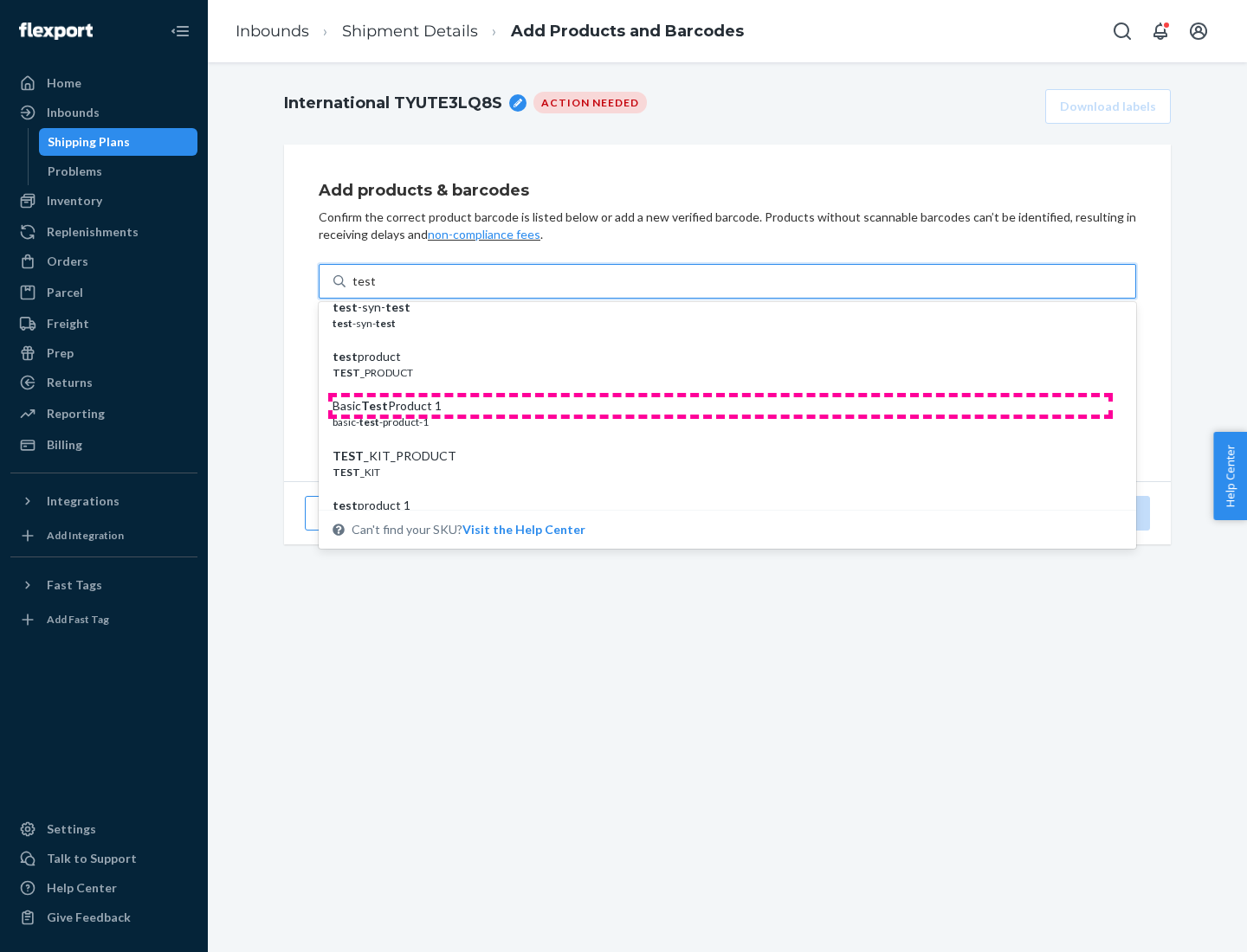
click at [721, 406] on div "Basic Test Product 1" at bounding box center [721, 406] width 776 height 18
click at [375, 290] on input "test" at bounding box center [363, 282] width 23 height 18
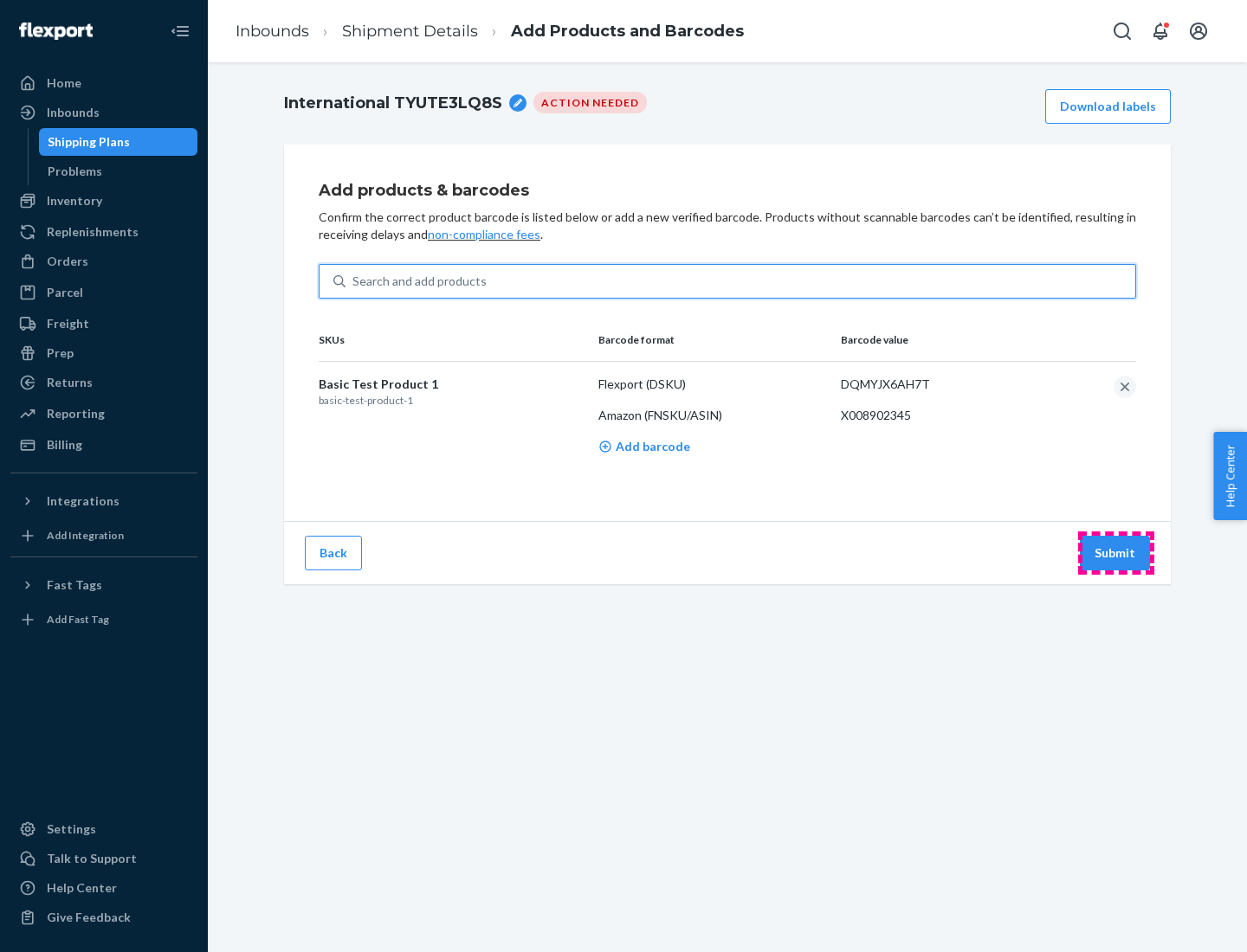
click at [1115, 553] on button "Submit" at bounding box center [1115, 553] width 70 height 34
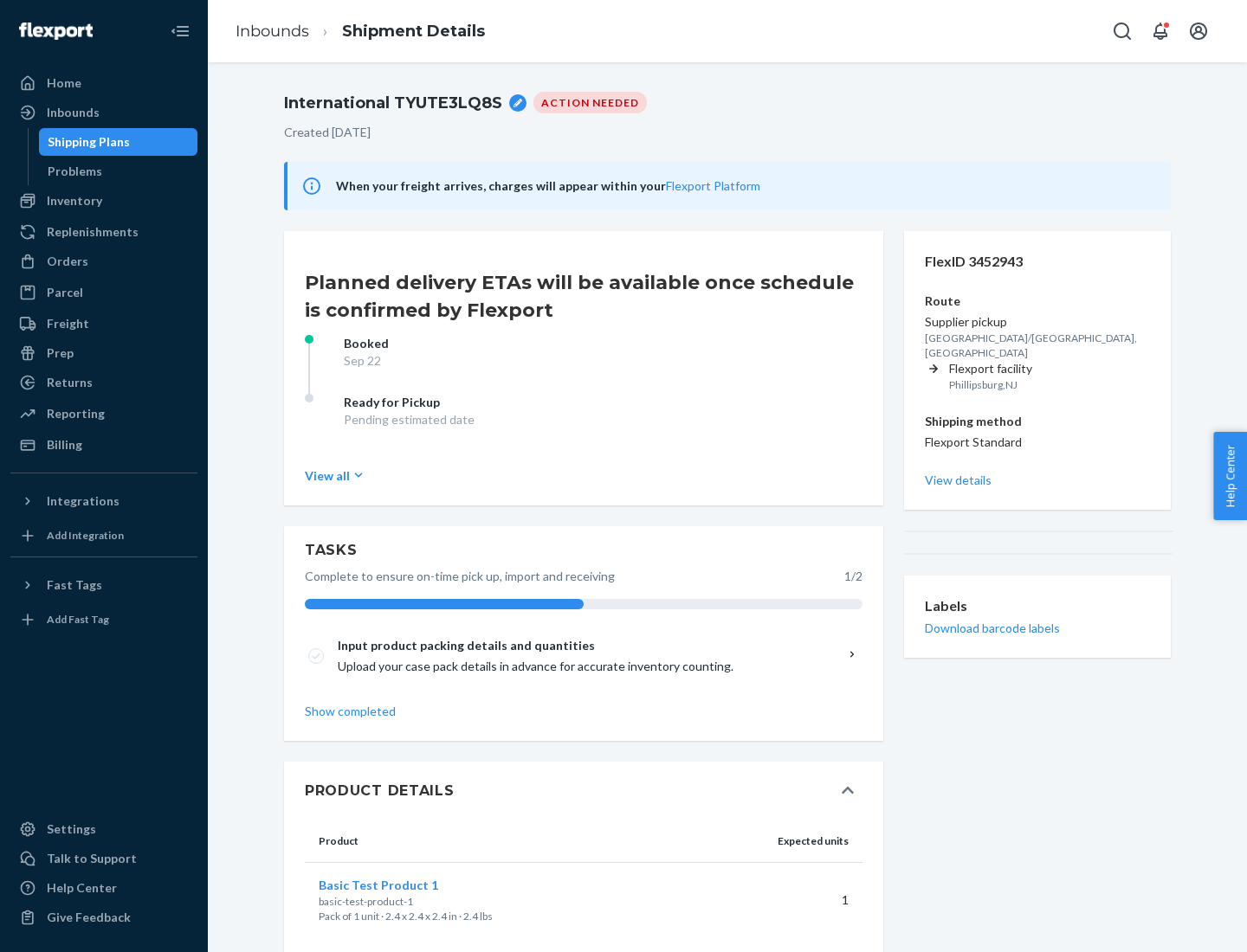
scroll to position [30, 0]
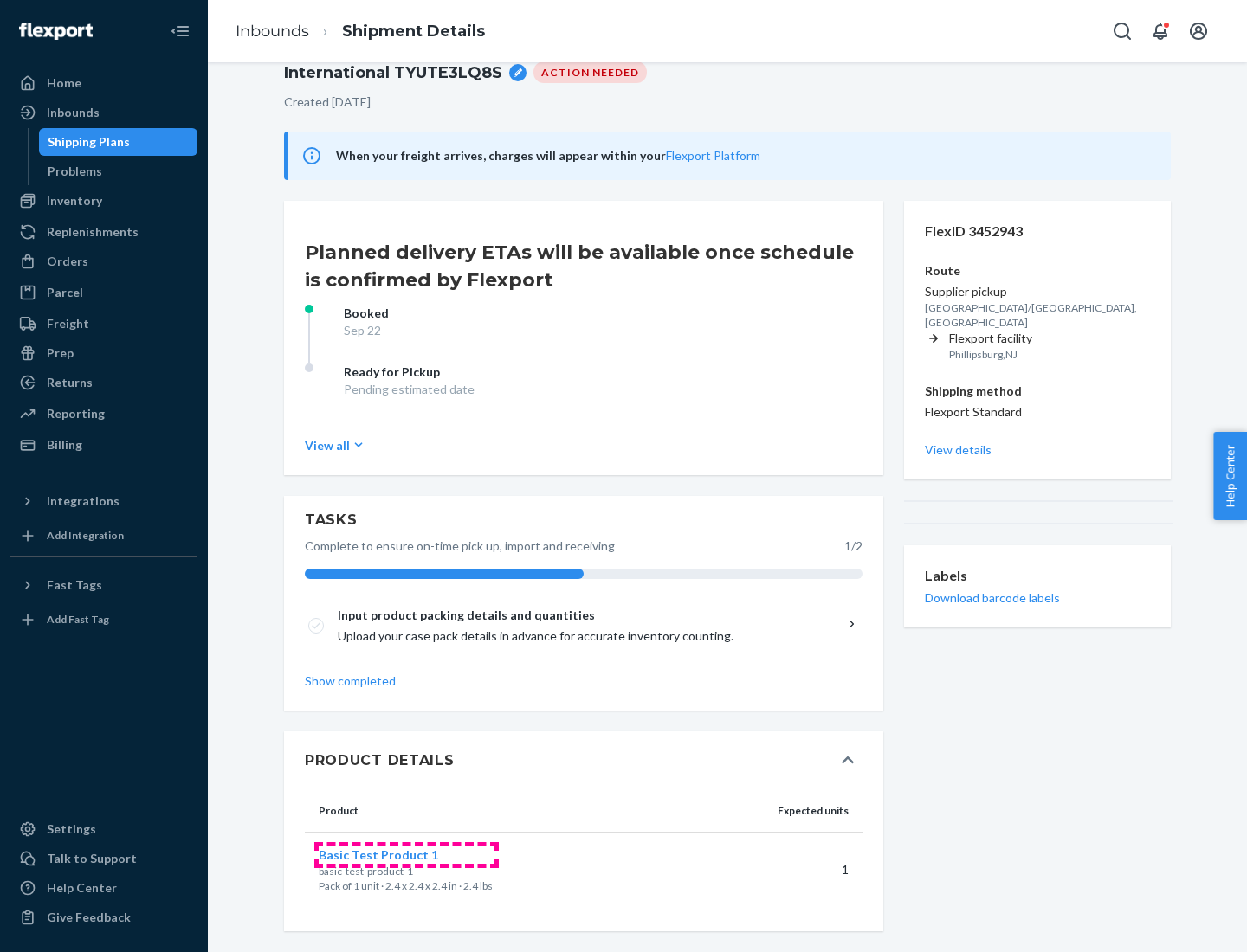
click at [406, 854] on span "Basic Test Product 1" at bounding box center [378, 854] width 120 height 15
